Goal: Task Accomplishment & Management: Use online tool/utility

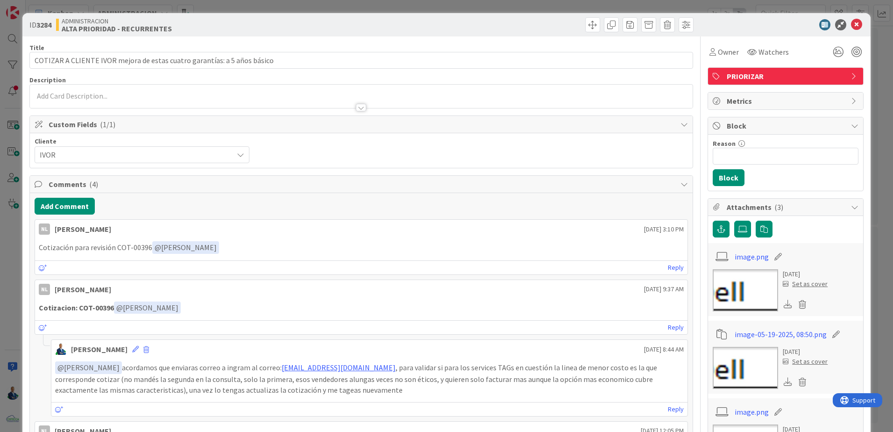
click at [13, 103] on div "ID 3284 ADMINISTRACION ALTA PRIORIDAD - RECURRENTES Title 73 / 128 COTIZAR A CL…" at bounding box center [446, 216] width 893 height 432
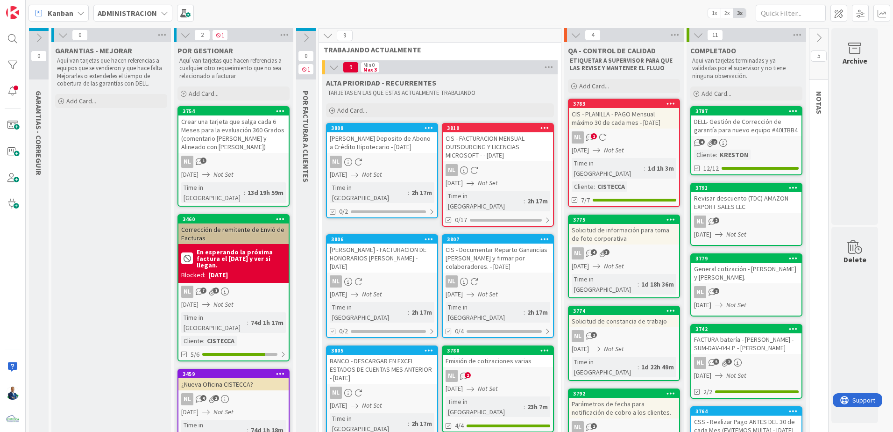
click at [38, 36] on icon at bounding box center [39, 38] width 10 height 10
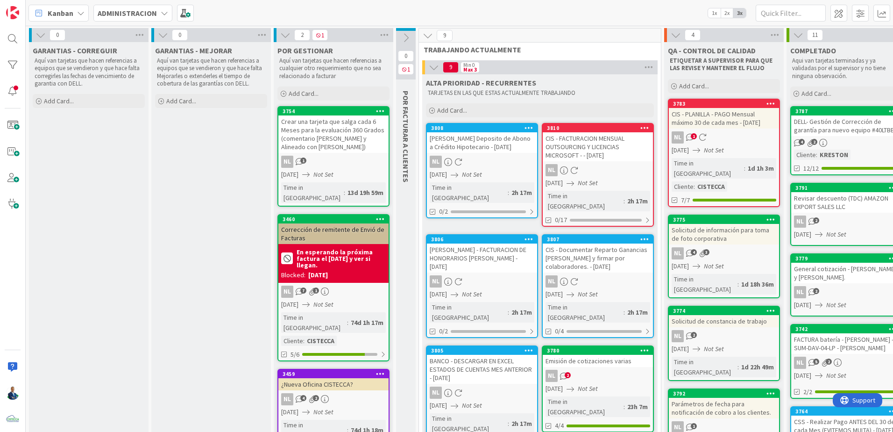
click at [38, 36] on icon at bounding box center [41, 35] width 10 height 10
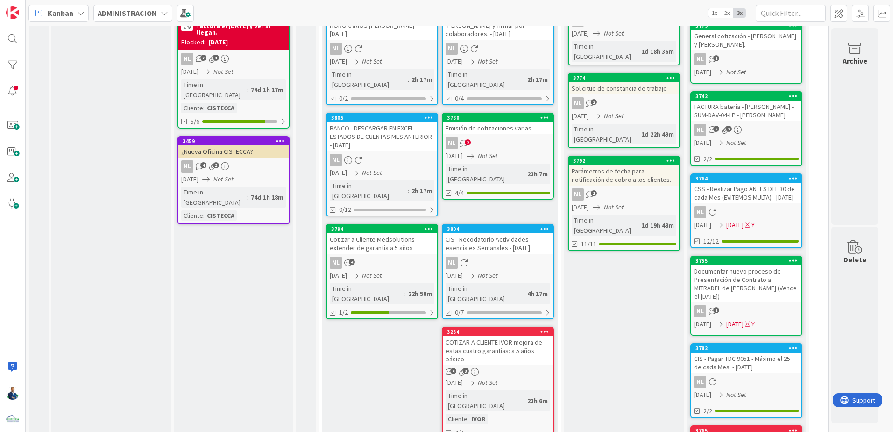
scroll to position [234, 0]
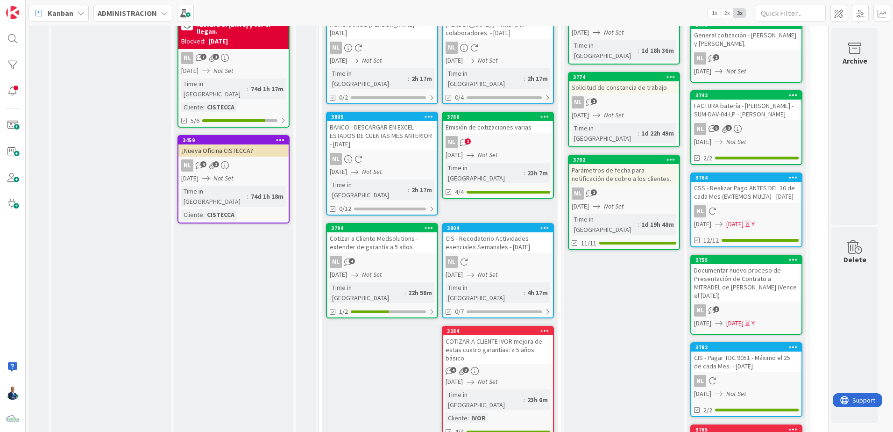
click at [383, 232] on div "Cotizar a Cliente Medsolutions -extender de garantía a 5 años" at bounding box center [382, 242] width 110 height 21
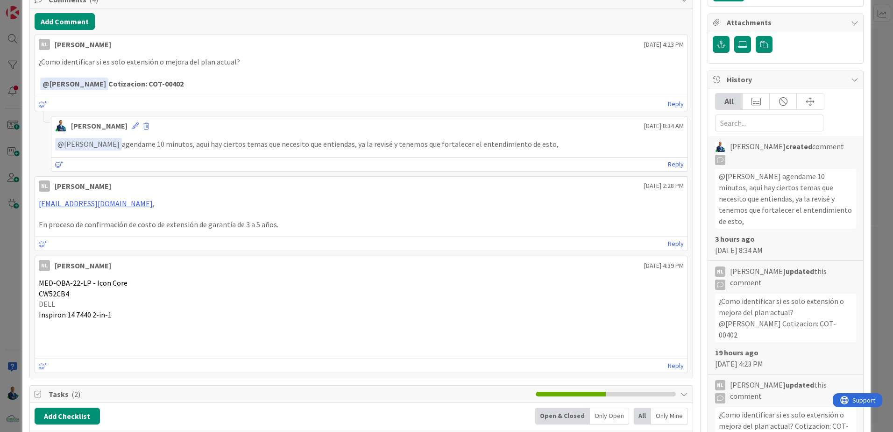
scroll to position [187, 0]
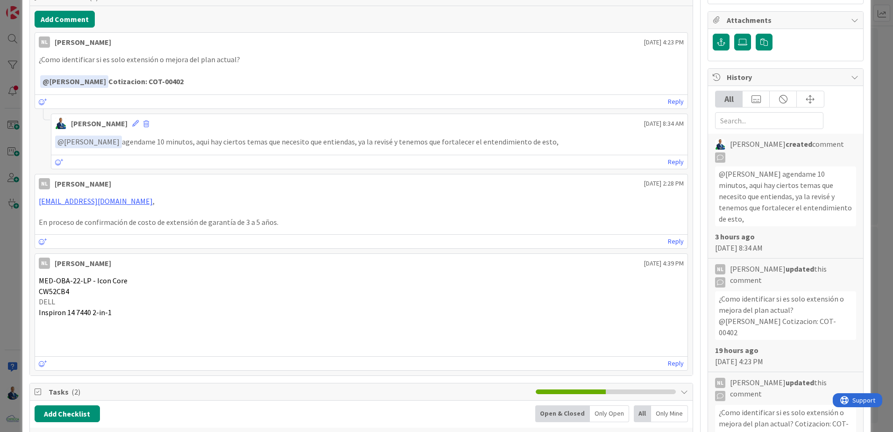
click at [45, 296] on p "CW52CB4" at bounding box center [361, 291] width 645 height 11
copy span "CW52CB4"
